Goal: Information Seeking & Learning: Learn about a topic

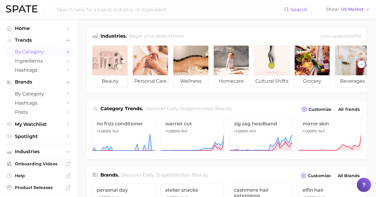
click at [34, 50] on span "by Category" at bounding box center [39, 52] width 48 height 6
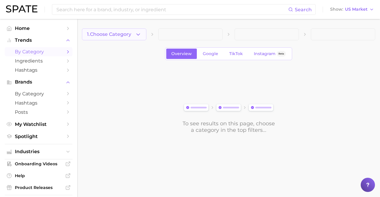
click at [140, 35] on icon "button" at bounding box center [138, 34] width 6 height 6
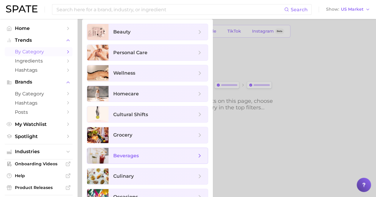
scroll to position [34, 0]
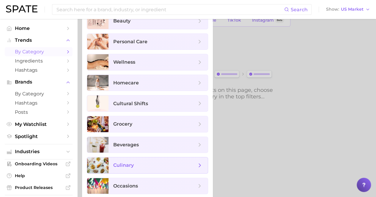
click at [141, 167] on span "culinary" at bounding box center [154, 165] width 83 height 7
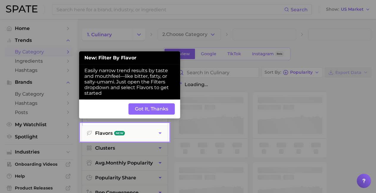
click at [151, 107] on button "Got It, Thanks" at bounding box center [151, 108] width 46 height 11
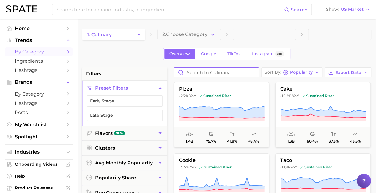
click at [208, 70] on input "Search in culinary" at bounding box center [216, 73] width 84 height 10
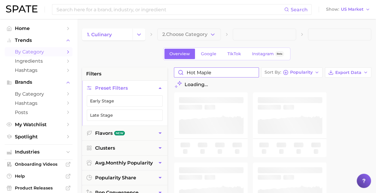
type input "hot maple"
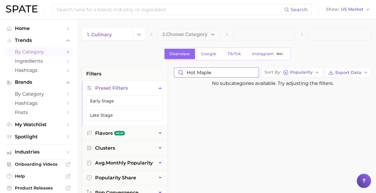
click at [253, 74] on input "hot maple" at bounding box center [216, 73] width 84 height 10
click at [254, 72] on input "hot maple" at bounding box center [216, 73] width 84 height 10
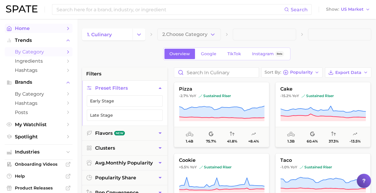
click at [24, 27] on span "Home" at bounding box center [39, 29] width 48 height 6
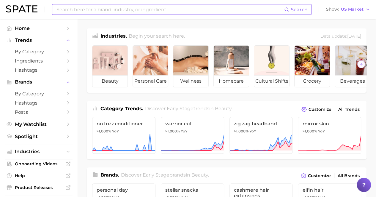
click at [100, 10] on input at bounding box center [170, 9] width 228 height 10
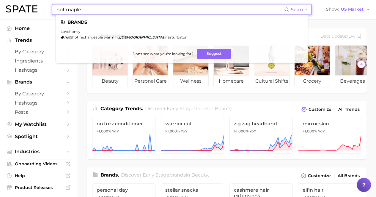
click at [97, 9] on input "hot maple" at bounding box center [170, 9] width 228 height 10
drag, startPoint x: 64, startPoint y: 10, endPoint x: 34, endPoint y: 8, distance: 29.4
click at [34, 8] on div "hot maple Search Brands lovehoney hot shot rechargeable warming male masturbato…" at bounding box center [188, 9] width 364 height 19
type input "spicy maple"
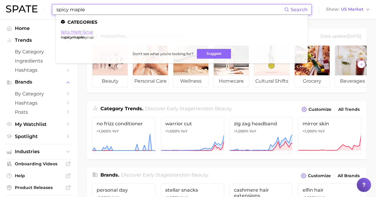
click at [83, 32] on link "spicy maple syrup" at bounding box center [77, 31] width 32 height 4
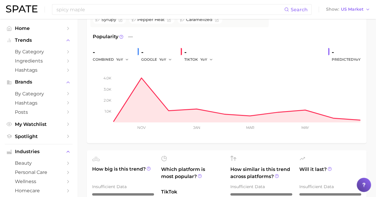
scroll to position [89, 0]
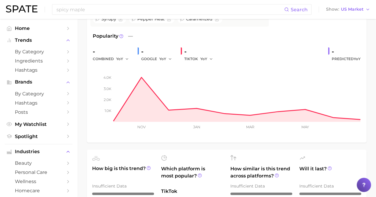
click at [189, 53] on div "-" at bounding box center [200, 52] width 33 height 10
click at [180, 49] on div "- combined YoY - GOOGLE YoY - TIKTOK YoY - Predicted YoY" at bounding box center [227, 55] width 268 height 16
click at [151, 56] on div "GOOGLE YoY" at bounding box center [158, 59] width 35 height 7
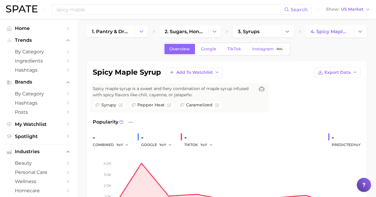
scroll to position [0, 0]
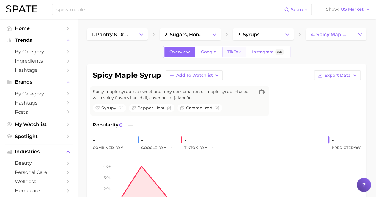
click at [240, 55] on link "TikTok" at bounding box center [234, 52] width 24 height 10
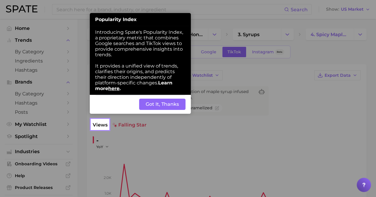
click at [164, 102] on button "Got It, Thanks" at bounding box center [162, 104] width 46 height 11
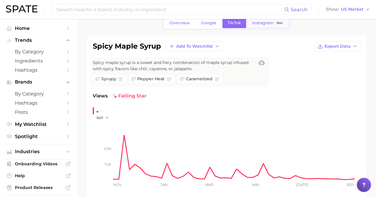
scroll to position [29, 0]
click at [261, 26] on link "Instagram Beta" at bounding box center [268, 23] width 42 height 10
